Goal: Browse casually

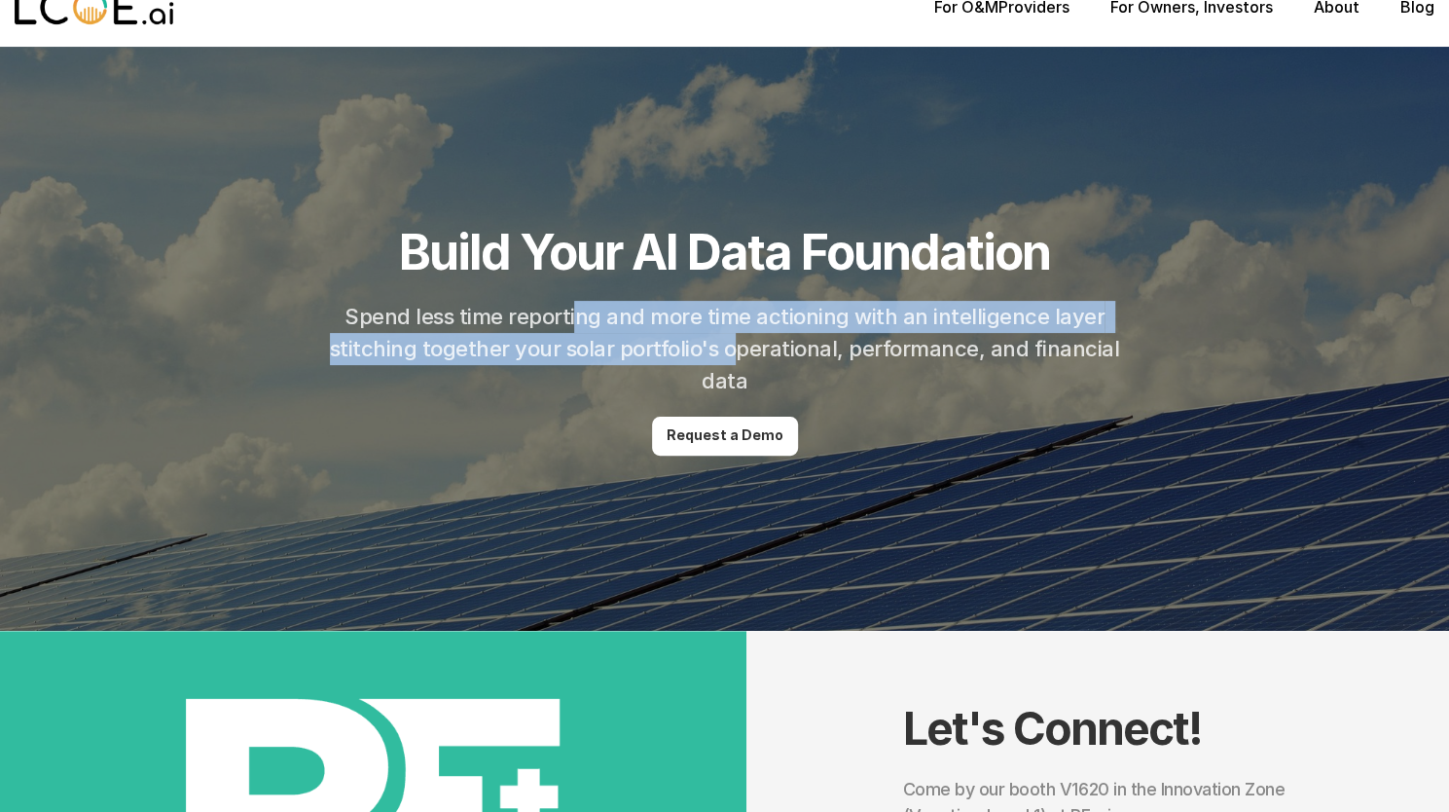
drag, startPoint x: 583, startPoint y: 319, endPoint x: 740, endPoint y: 339, distance: 157.9
click at [740, 339] on h2 "Spend less time reporting and more time actioning with an intelligence layer st…" at bounding box center [724, 349] width 799 height 96
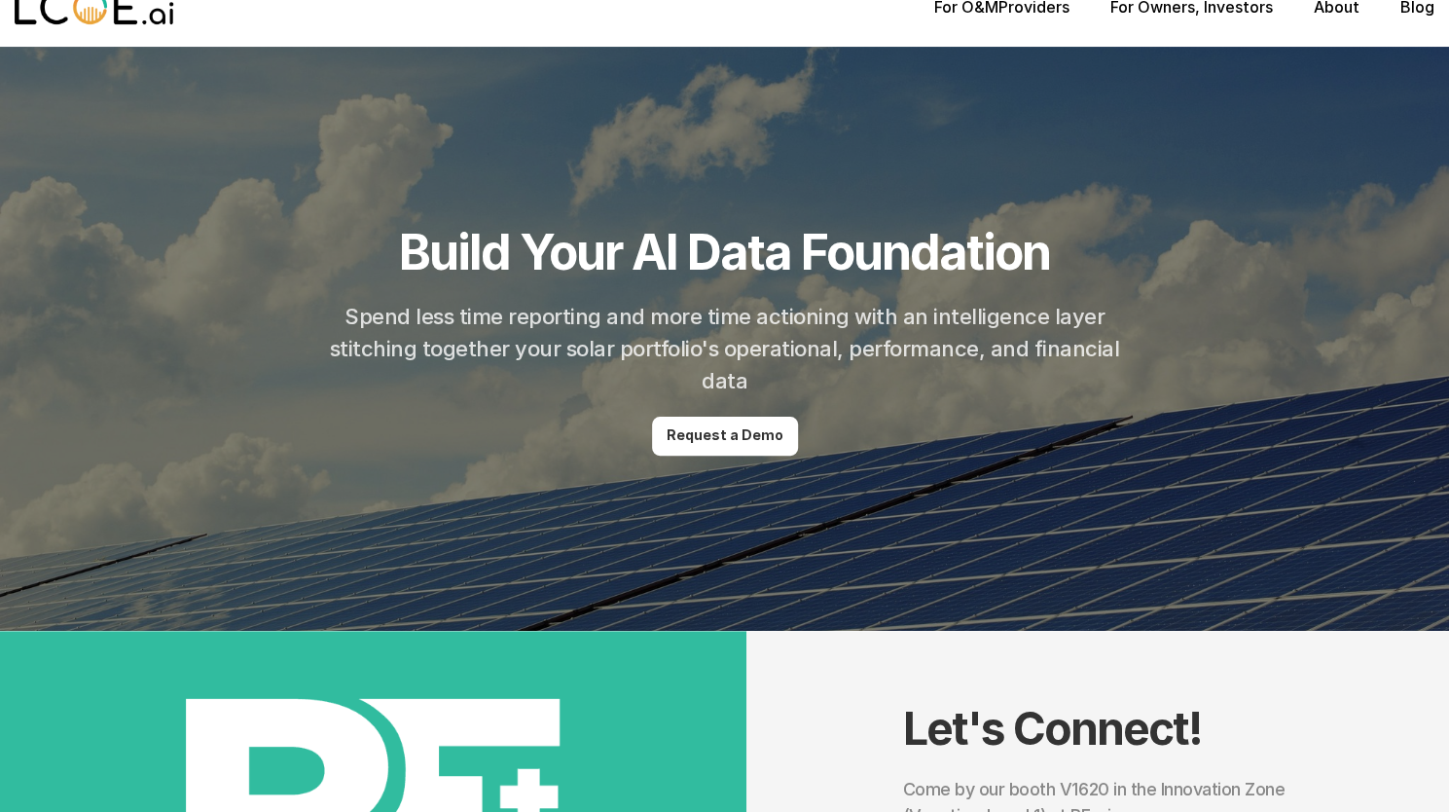
click at [827, 354] on h2 "Spend less time reporting and more time actioning with an intelligence layer st…" at bounding box center [724, 349] width 799 height 96
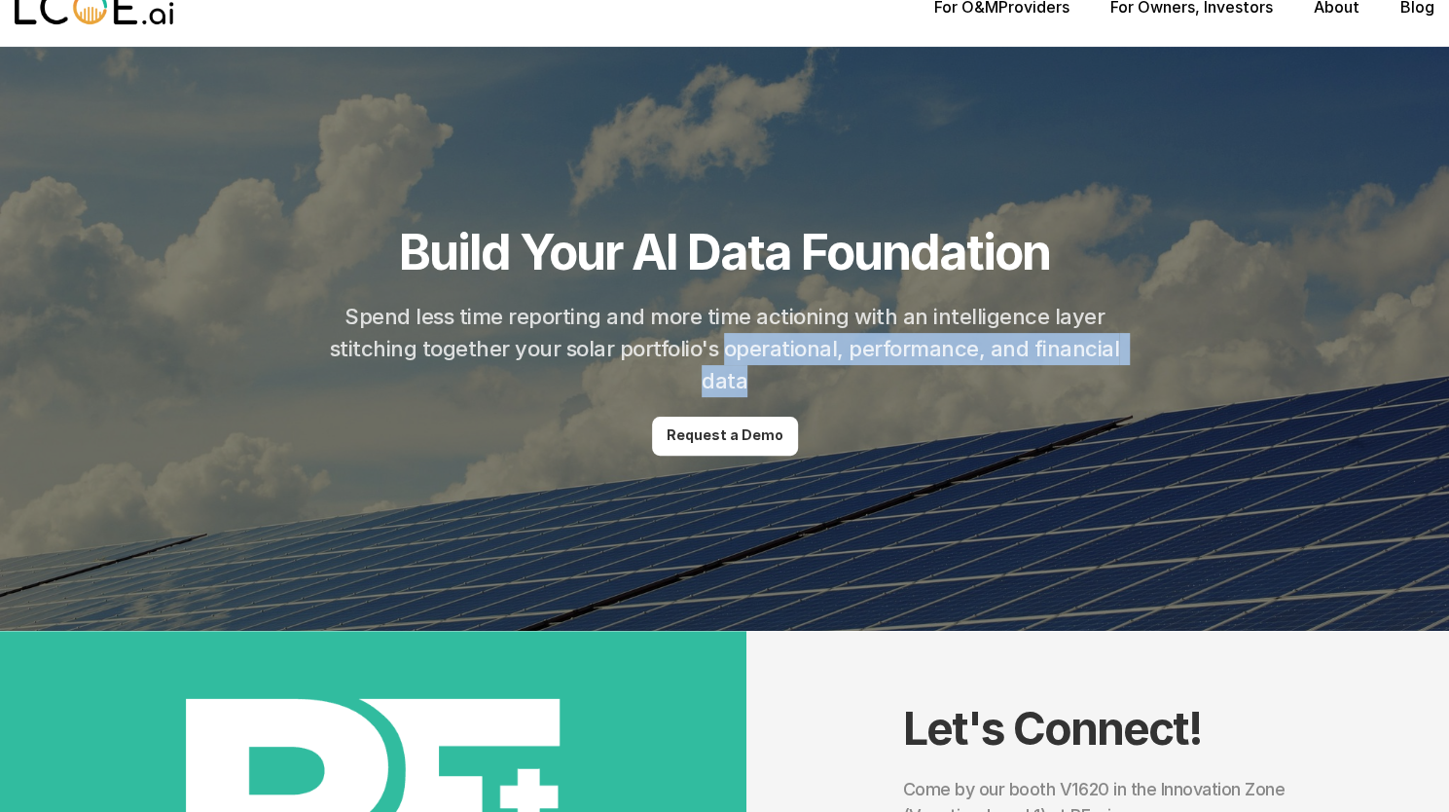
drag, startPoint x: 827, startPoint y: 354, endPoint x: 729, endPoint y: 381, distance: 102.0
click at [729, 381] on h2 "Spend less time reporting and more time actioning with an intelligence layer st…" at bounding box center [724, 349] width 799 height 96
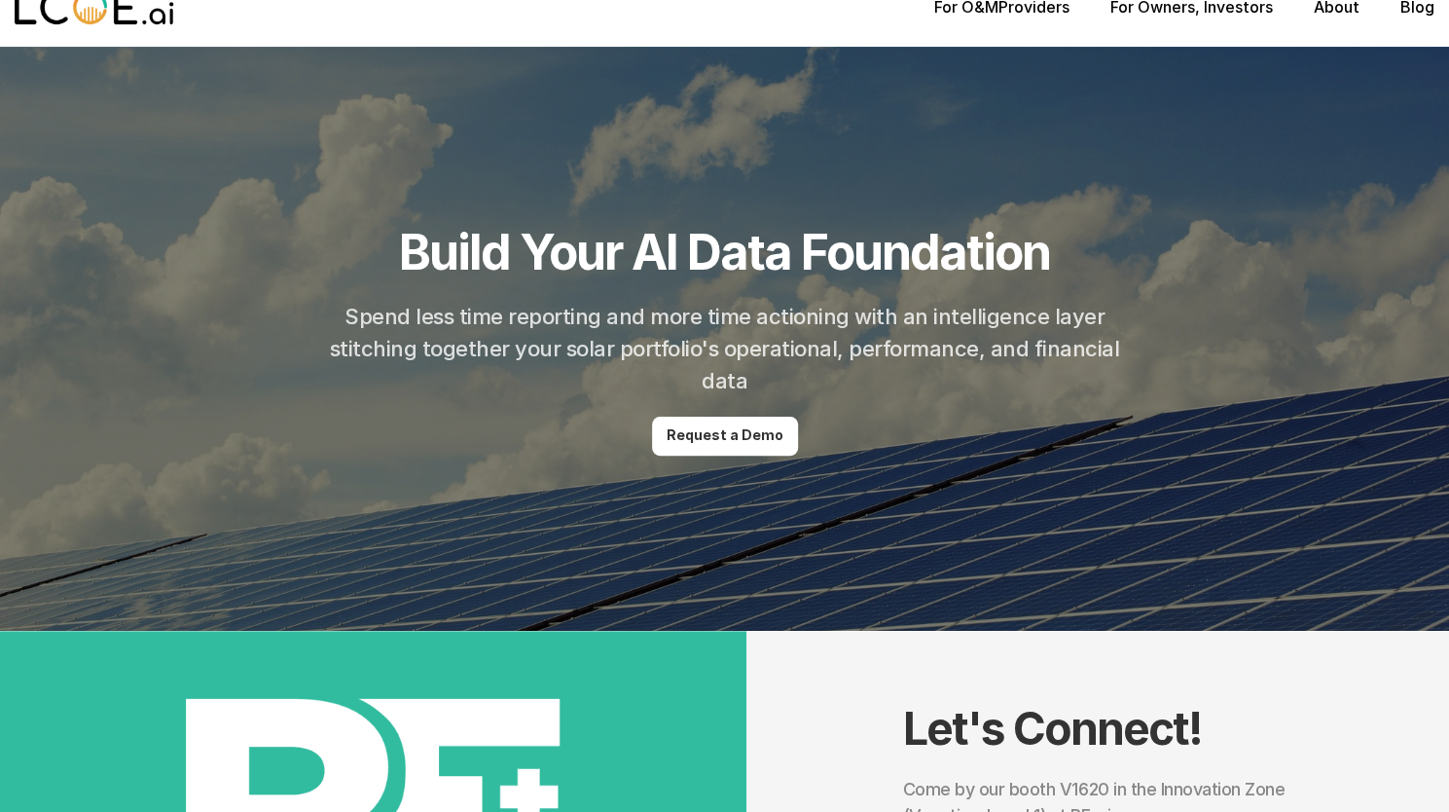
click at [666, 345] on h2 "Spend less time reporting and more time actioning with an intelligence layer st…" at bounding box center [724, 349] width 799 height 96
drag, startPoint x: 666, startPoint y: 345, endPoint x: 828, endPoint y: 341, distance: 162.6
click at [828, 341] on h2 "Spend less time reporting and more time actioning with an intelligence layer st…" at bounding box center [724, 349] width 799 height 96
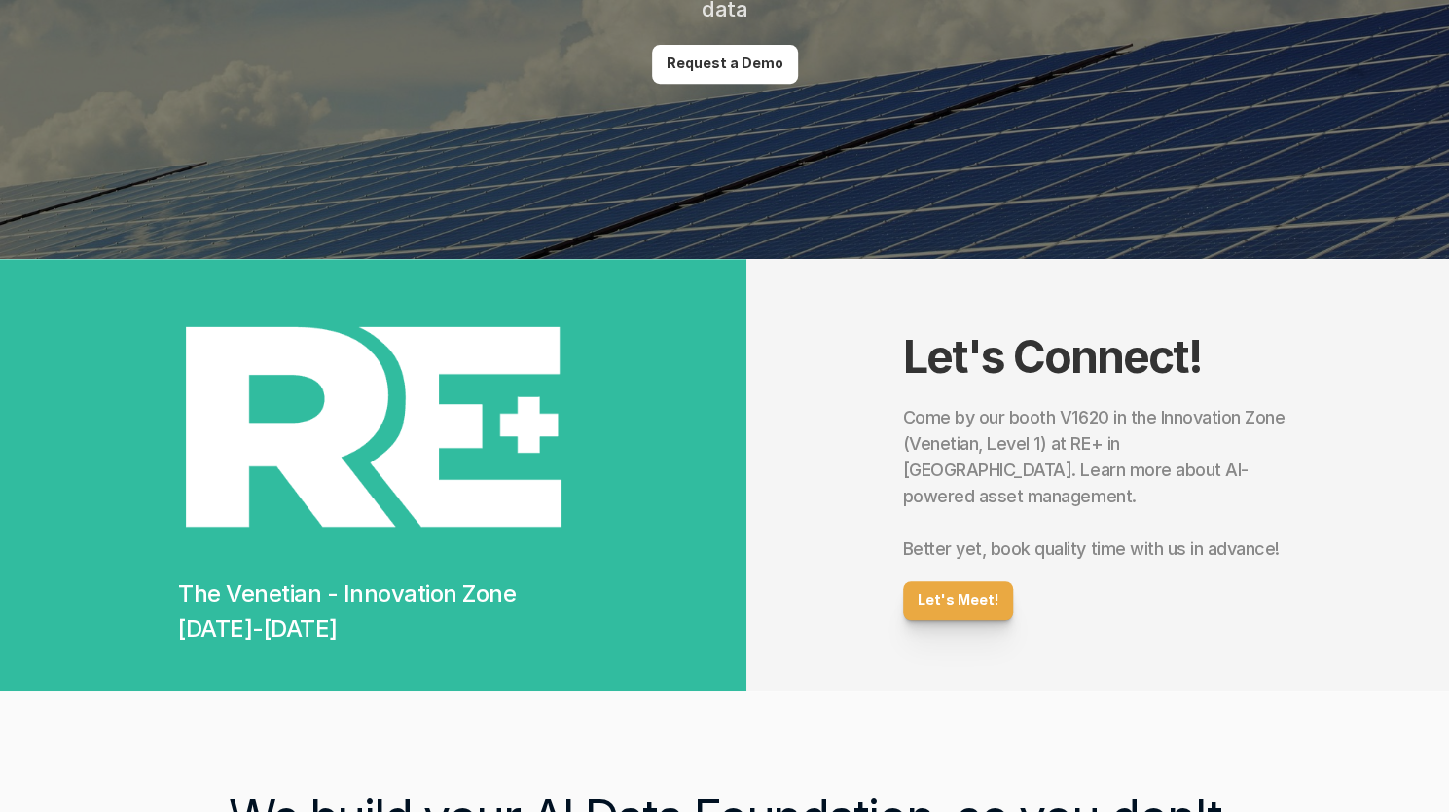
scroll to position [531, 0]
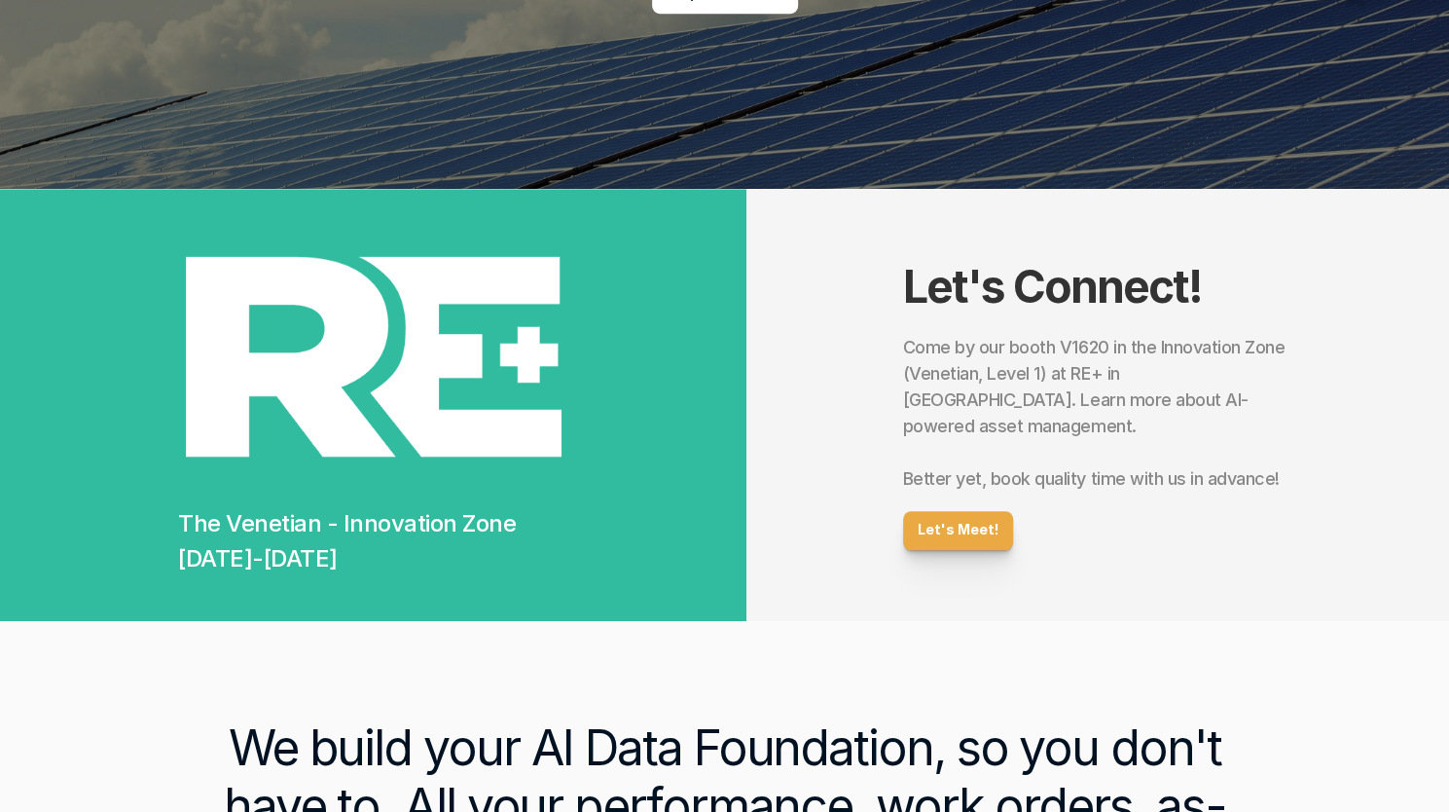
click at [1037, 360] on h2 "Come by our booth V1620 in the Innovation Zone (Venetian, Level 1) at RE+ in [G…" at bounding box center [1097, 413] width 389 height 158
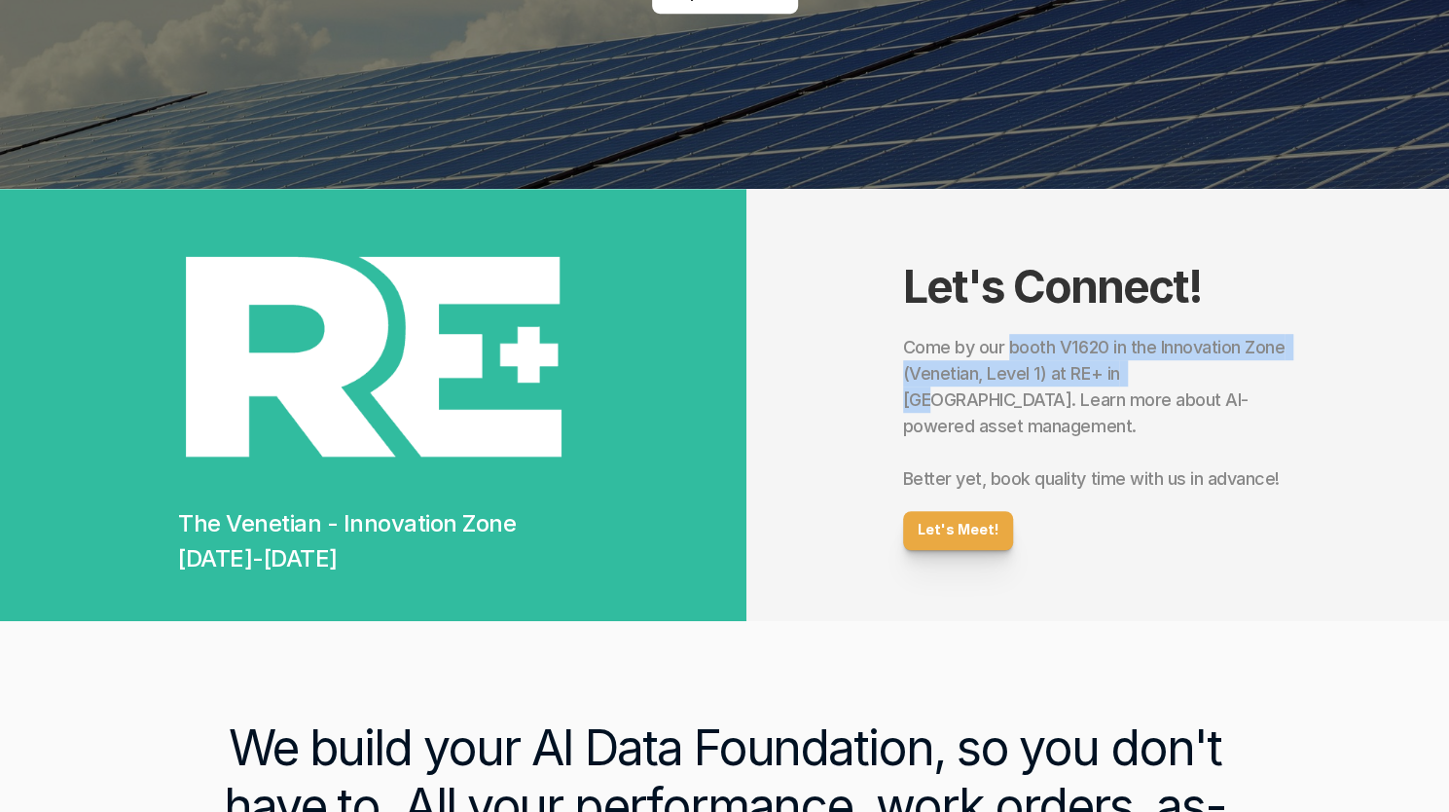
drag, startPoint x: 1037, startPoint y: 360, endPoint x: 1136, endPoint y: 398, distance: 105.4
click at [1136, 398] on h2 "Come by our booth V1620 in the Innovation Zone (Venetian, Level 1) at RE+ in [G…" at bounding box center [1097, 413] width 389 height 158
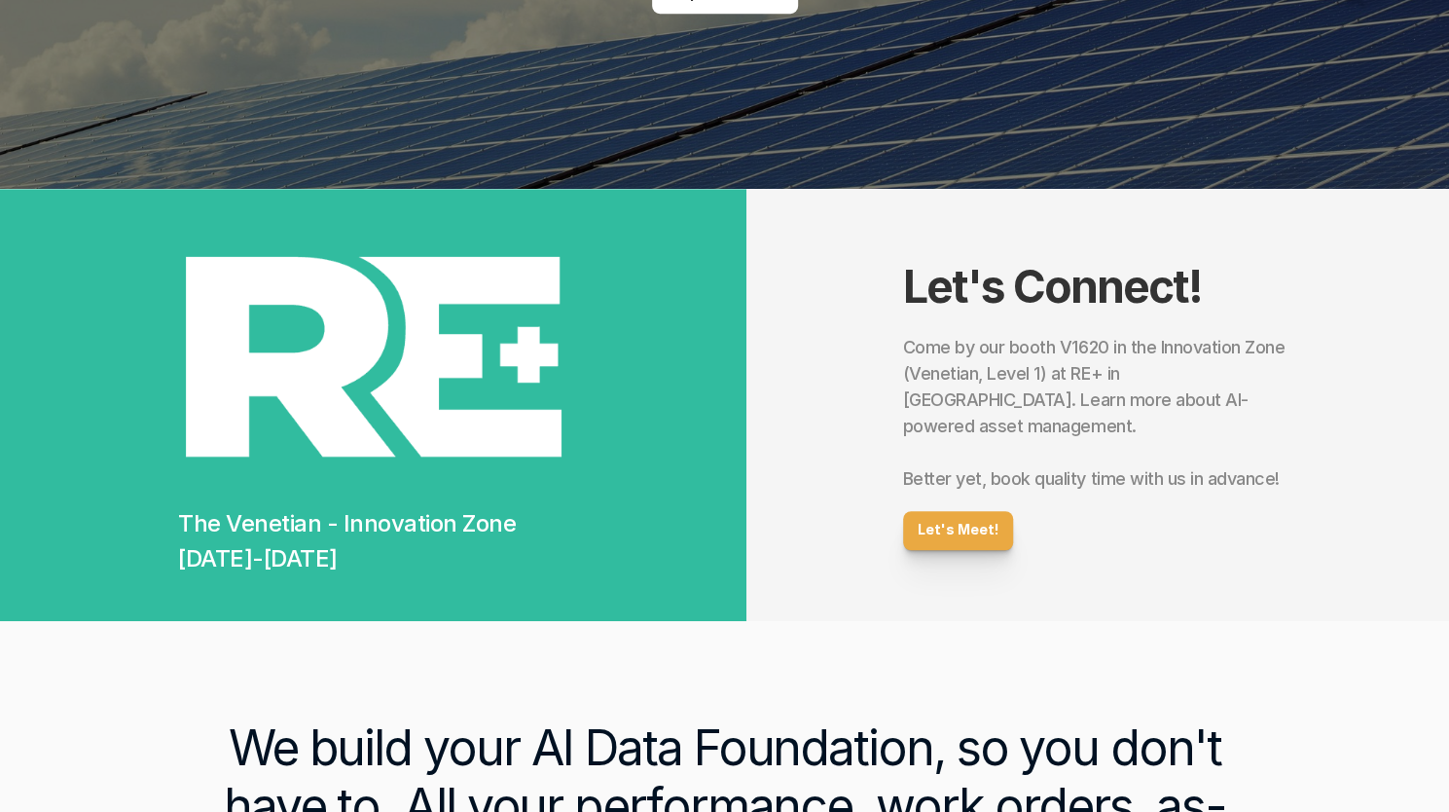
click at [1002, 414] on h2 "Come by our booth V1620 in the Innovation Zone (Venetian, Level 1) at RE+ in [G…" at bounding box center [1097, 413] width 389 height 158
drag, startPoint x: 1002, startPoint y: 414, endPoint x: 1117, endPoint y: 412, distance: 114.9
click at [1117, 412] on h2 "Come by our booth V1620 in the Innovation Zone (Venetian, Level 1) at RE+ in [G…" at bounding box center [1097, 413] width 389 height 158
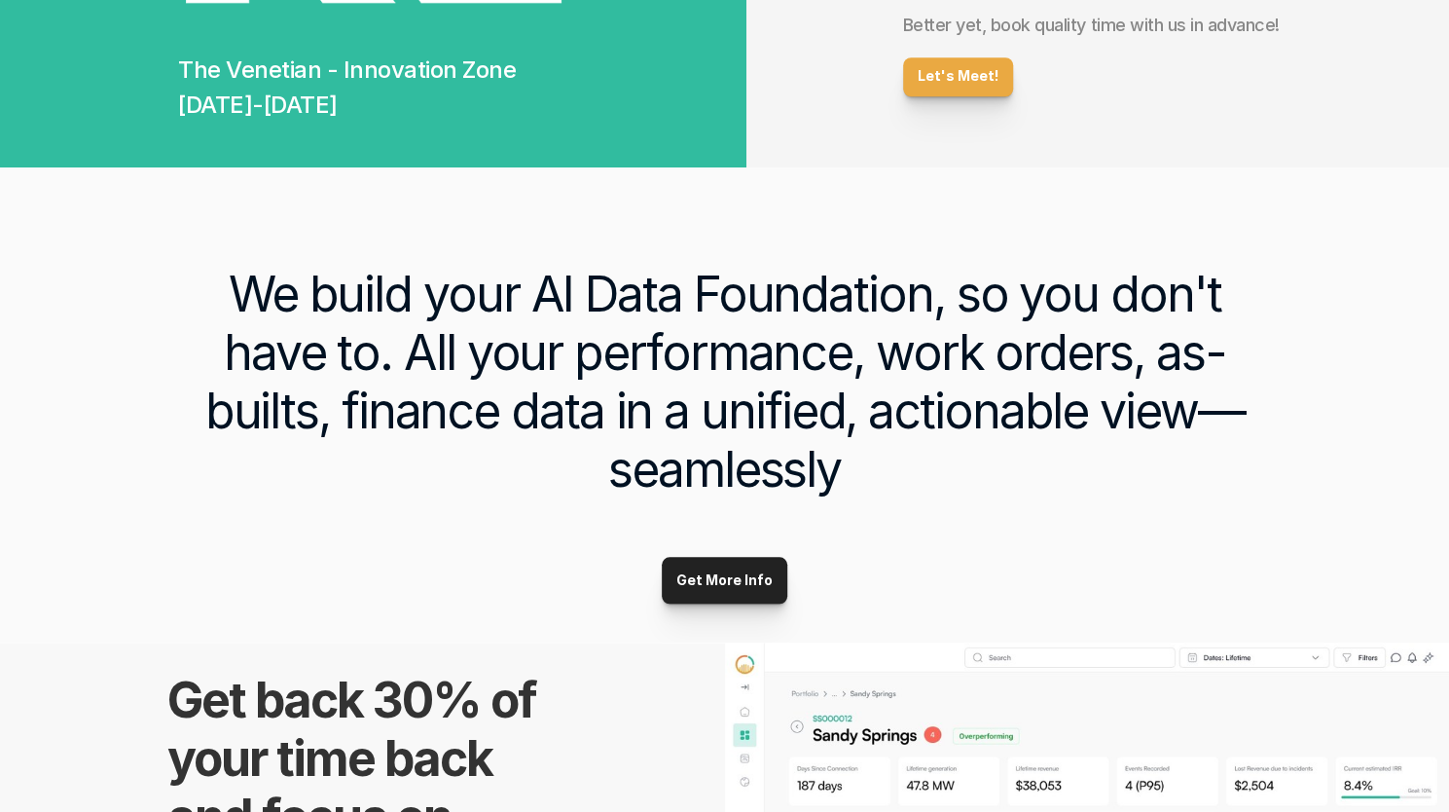
scroll to position [986, 0]
click at [426, 303] on h3 "We build your AI Data Foundation, so you don't have to. All your performance, w…" at bounding box center [724, 381] width 1097 height 234
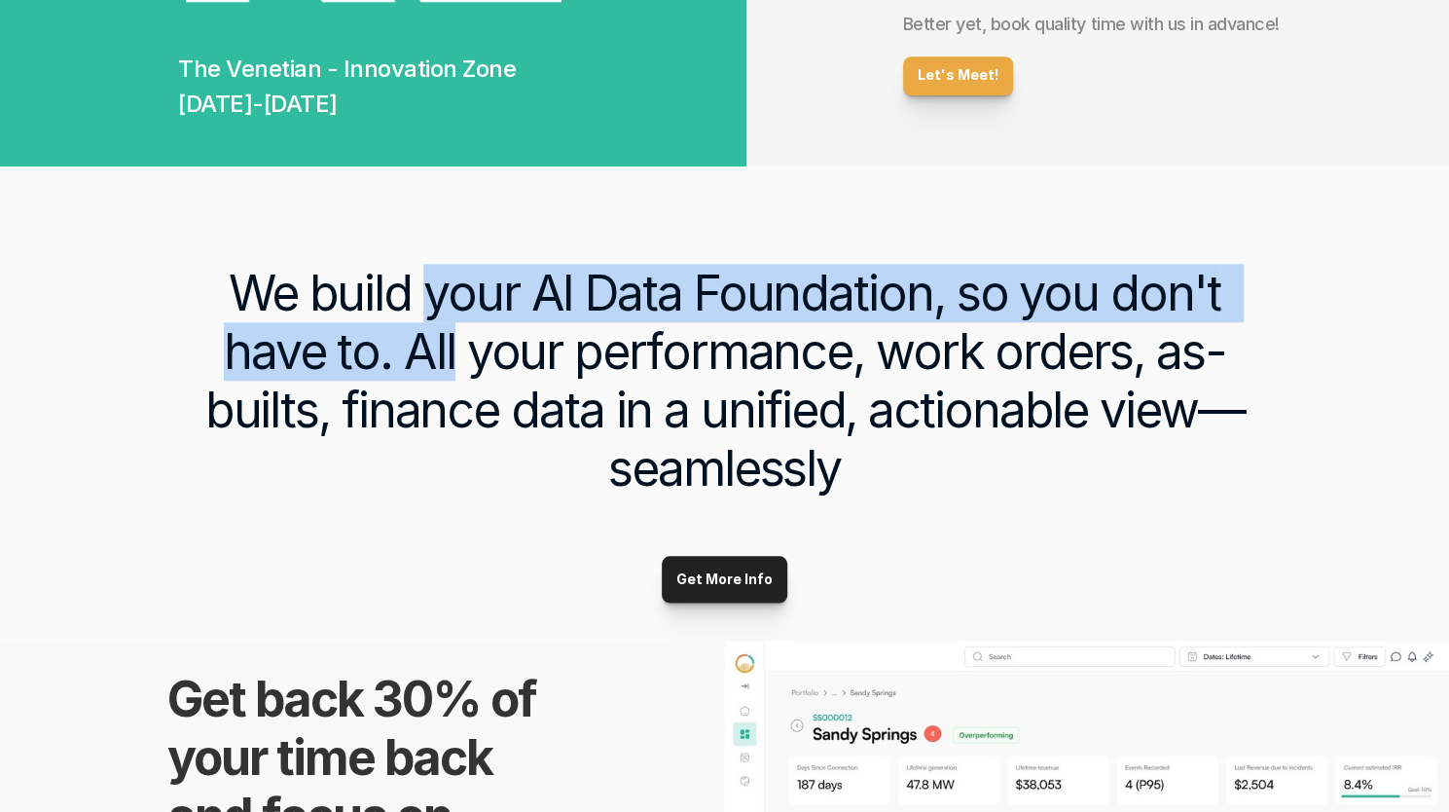
drag, startPoint x: 426, startPoint y: 303, endPoint x: 430, endPoint y: 349, distance: 46.9
click at [430, 349] on h3 "We build your AI Data Foundation, so you don't have to. All your performance, w…" at bounding box center [724, 381] width 1097 height 234
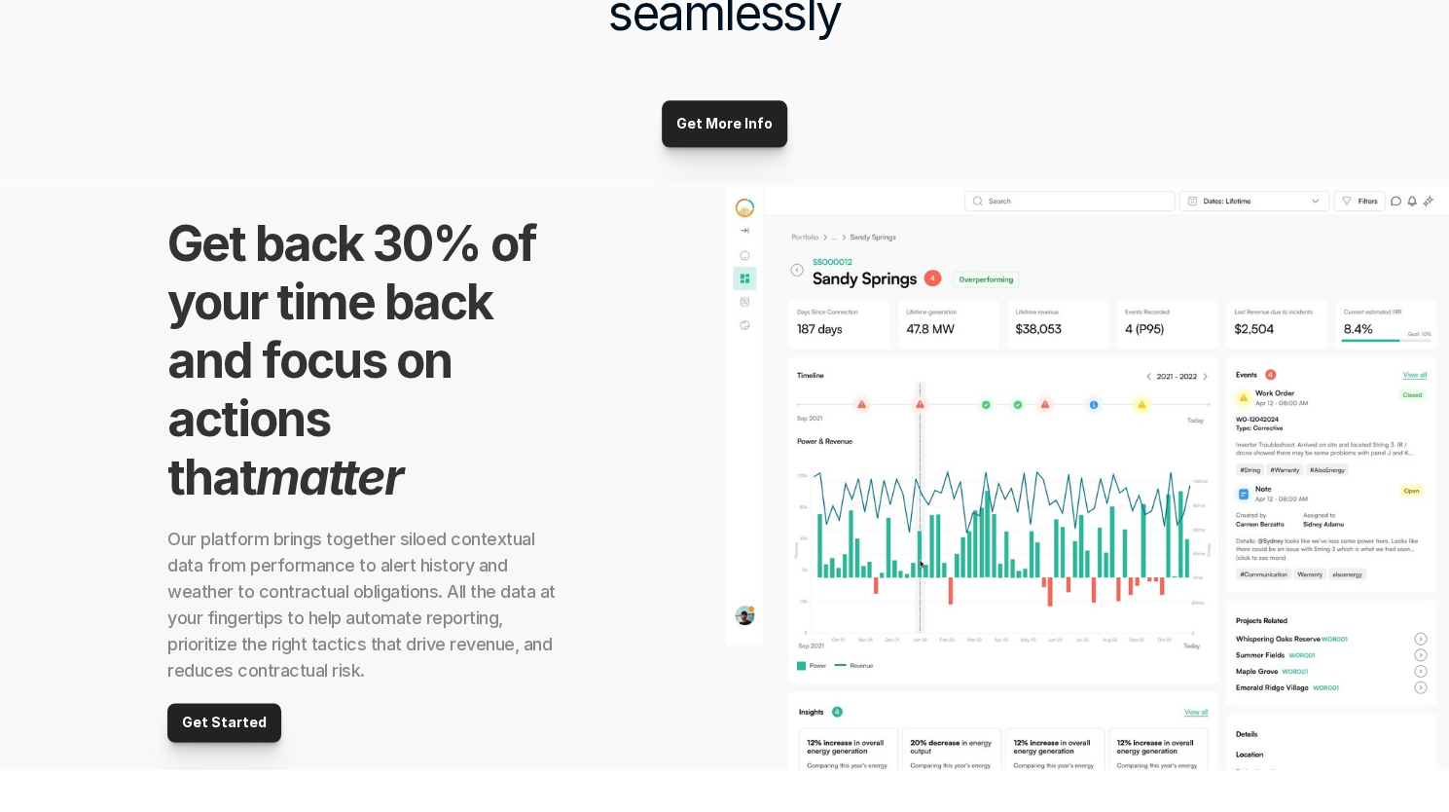
scroll to position [1540, 0]
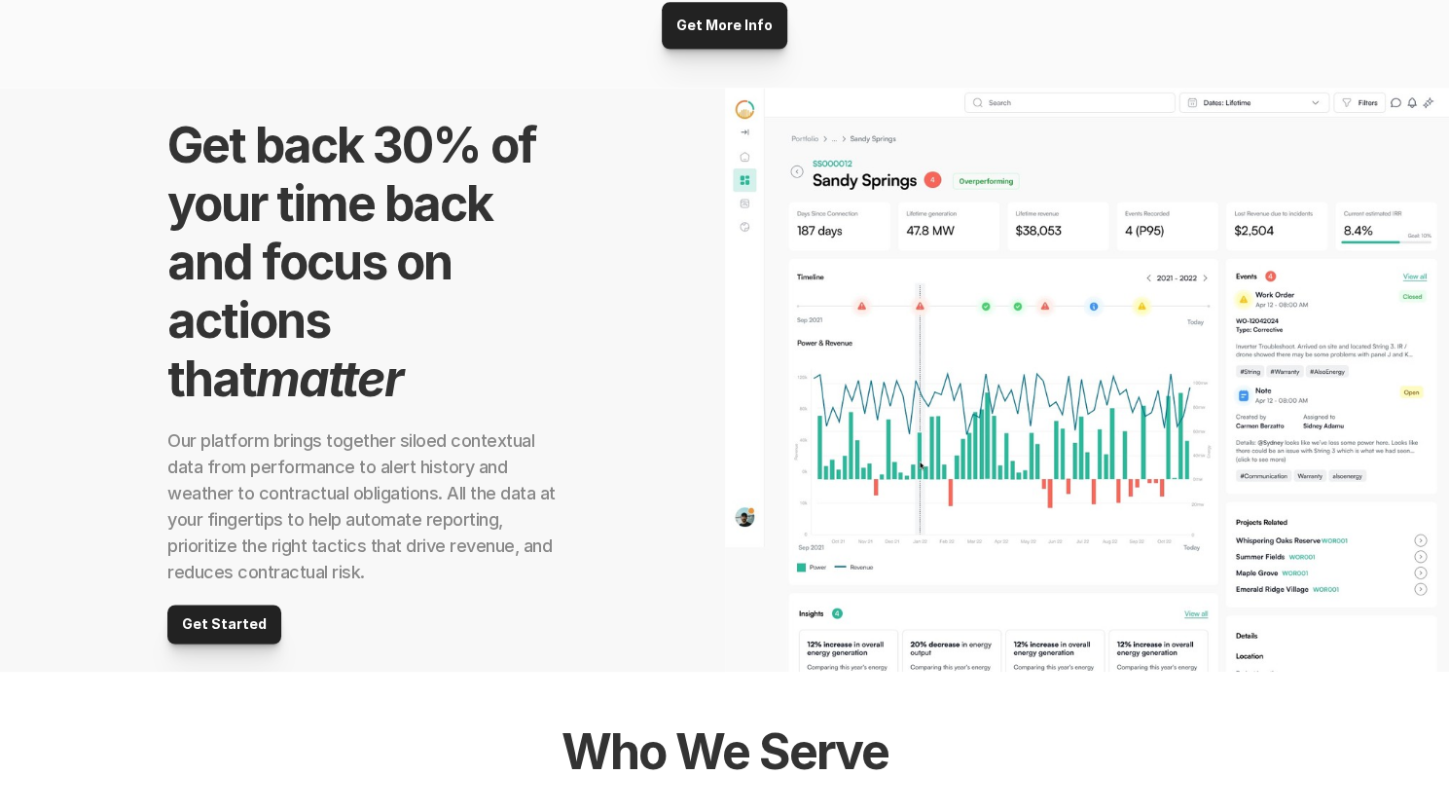
click at [201, 139] on h2 "Get back 30% of your time back and focus on actions that matter" at bounding box center [361, 262] width 389 height 292
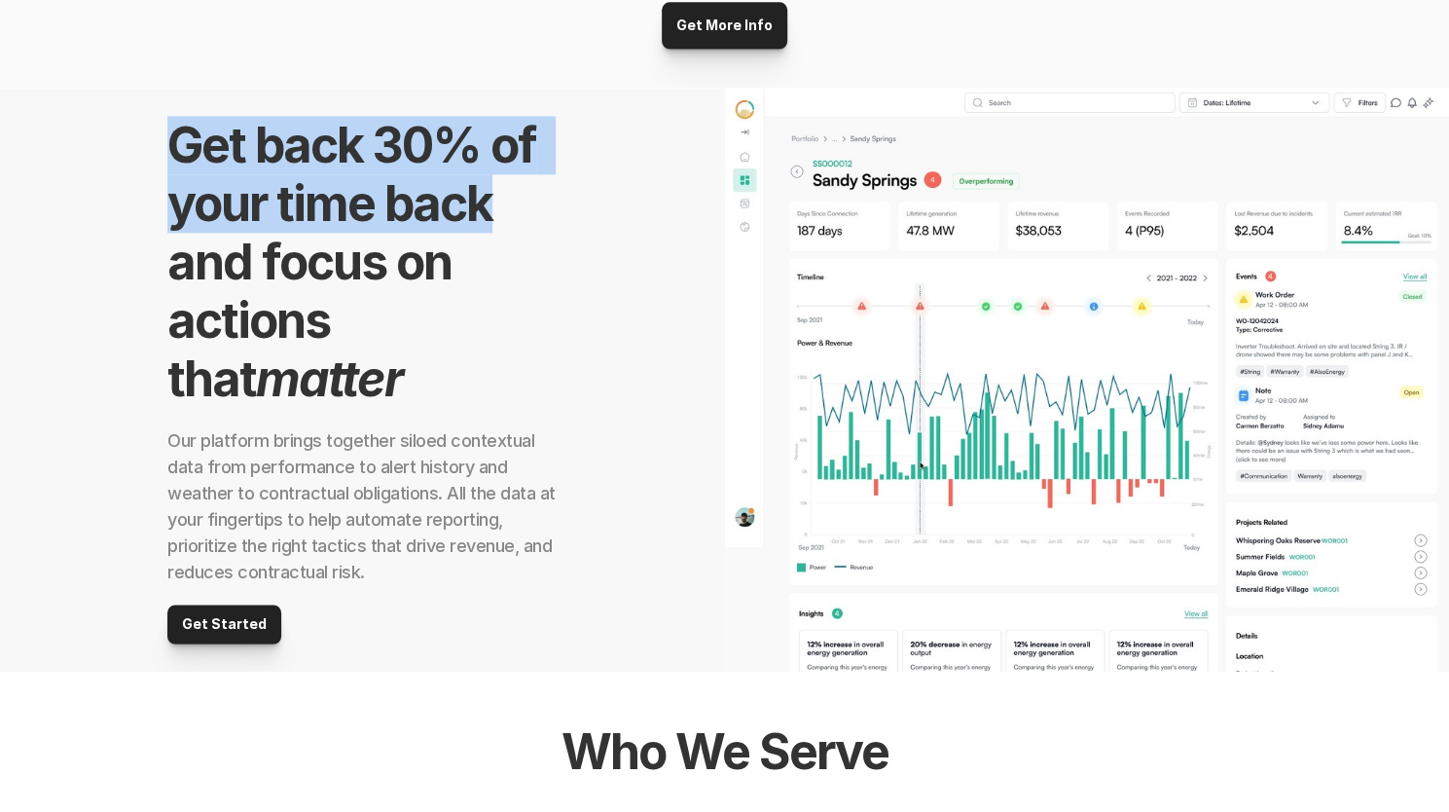
drag, startPoint x: 201, startPoint y: 139, endPoint x: 430, endPoint y: 234, distance: 247.4
click at [430, 234] on h2 "Get back 30% of your time back and focus on actions that matter" at bounding box center [361, 262] width 389 height 292
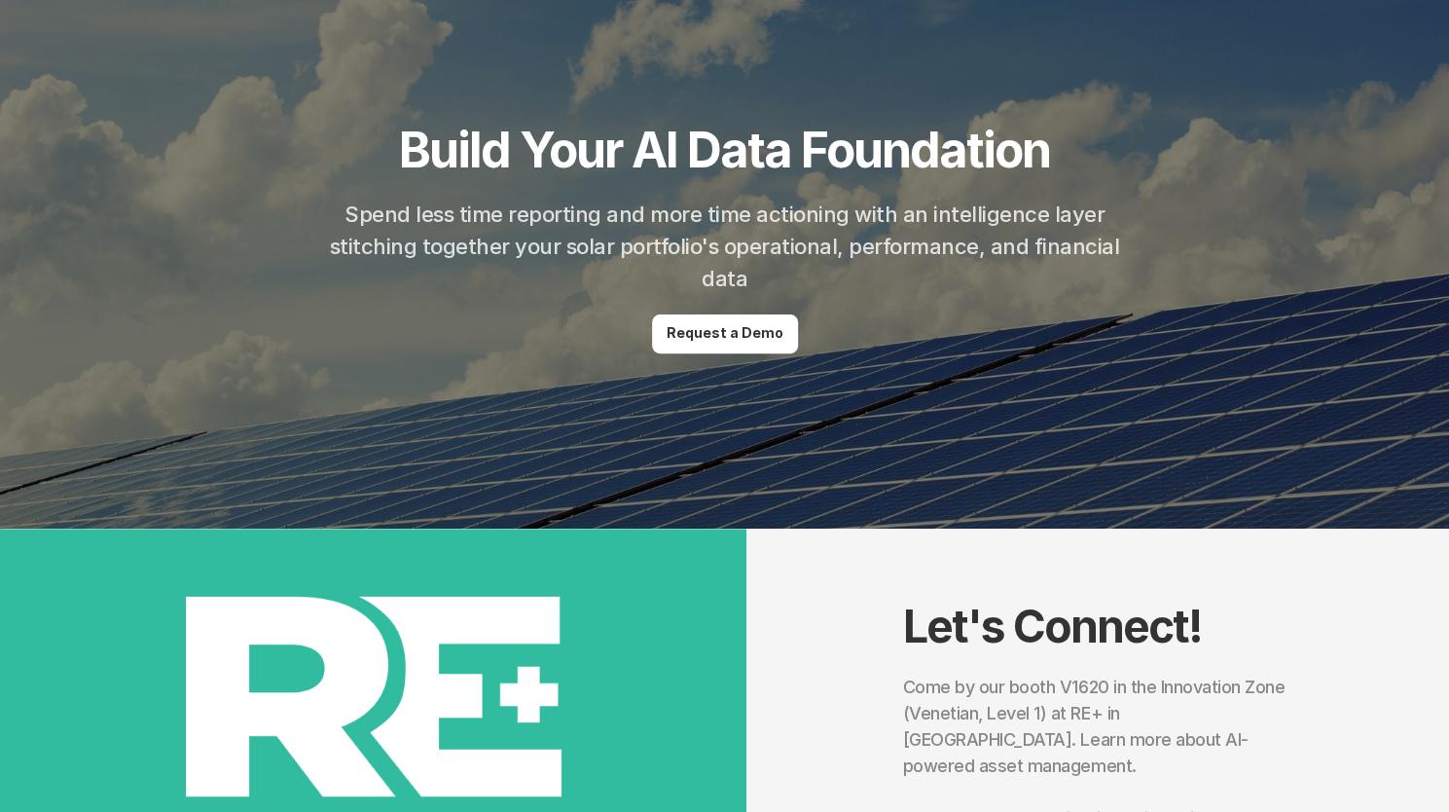
scroll to position [0, 0]
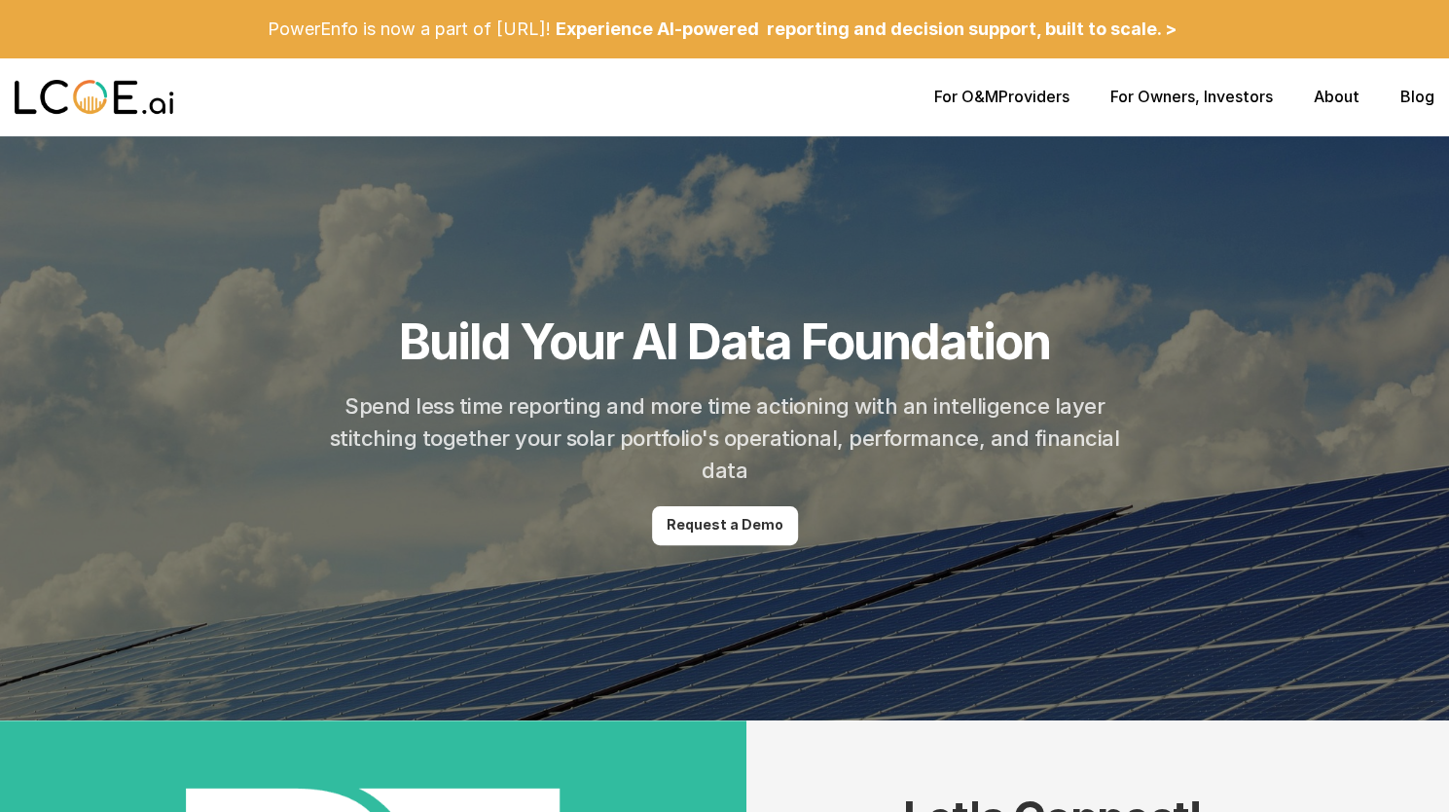
click at [889, 262] on div at bounding box center [724, 428] width 1449 height 584
